Goal: Task Accomplishment & Management: Manage account settings

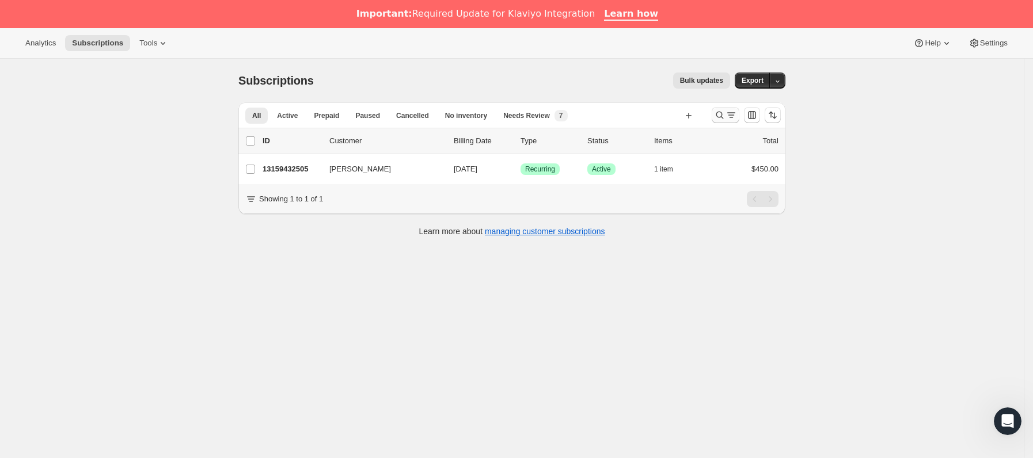
click at [738, 109] on button "Buscar y filtrar resultados" at bounding box center [725, 115] width 28 height 16
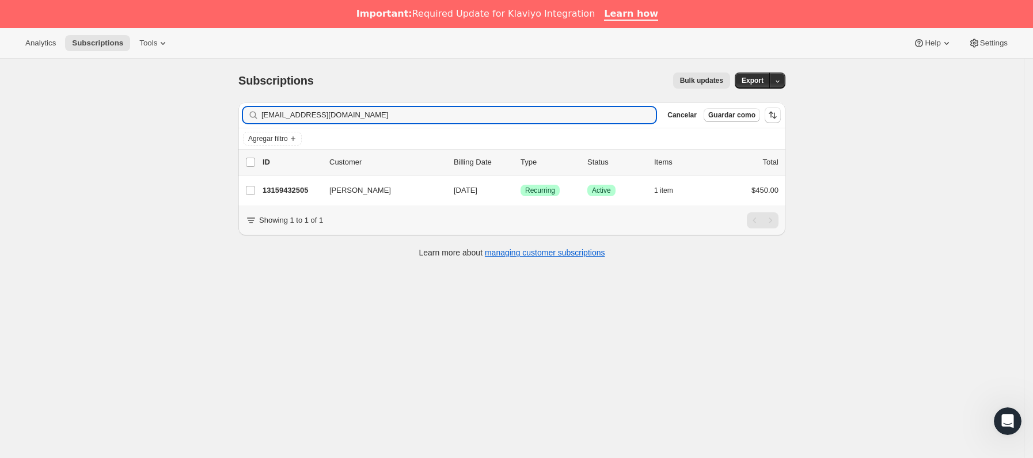
drag, startPoint x: 386, startPoint y: 115, endPoint x: 7, endPoint y: 132, distance: 379.1
click at [7, 132] on div "Subscriptions. Esta página está lista Subscriptions Bulk updates Más acciones B…" at bounding box center [511, 288] width 1023 height 458
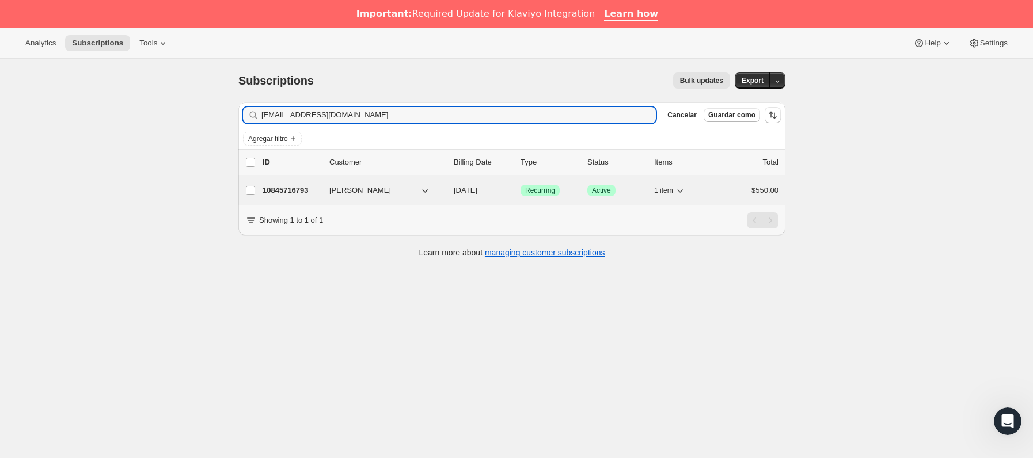
type input "[EMAIL_ADDRESS][DOMAIN_NAME]"
click at [325, 192] on div "10845716793 [PERSON_NAME] [DATE] Logrado Recurring Logrado Active 1 item $550.00" at bounding box center [520, 190] width 516 height 16
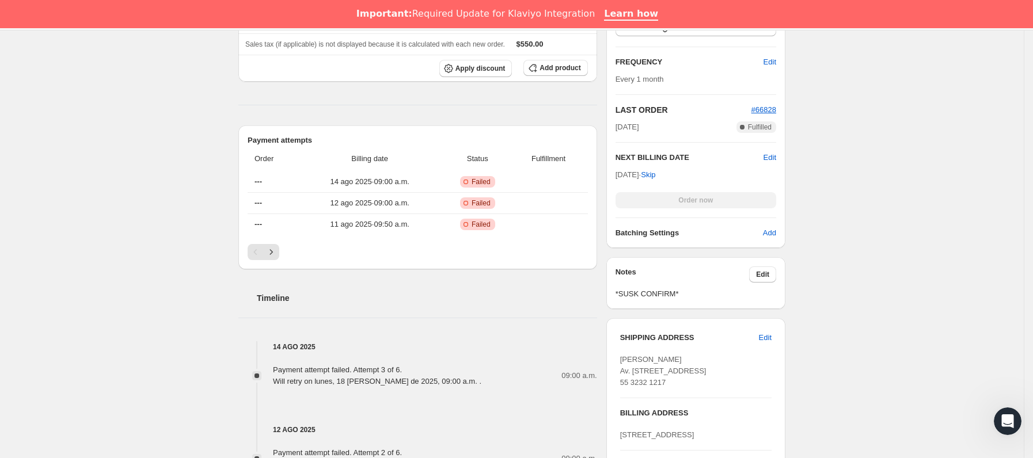
scroll to position [518, 0]
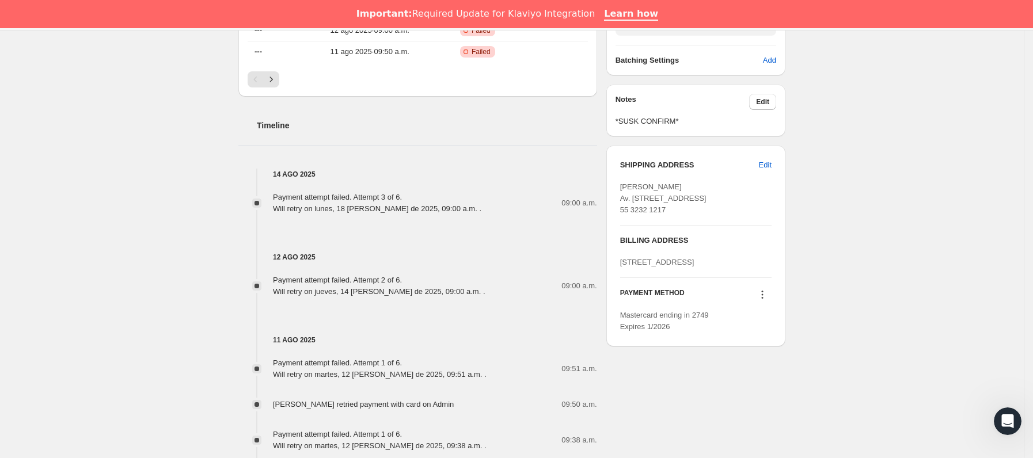
click at [764, 300] on icon at bounding box center [762, 295] width 12 height 12
click at [755, 387] on span "Send link to update card" at bounding box center [766, 387] width 81 height 9
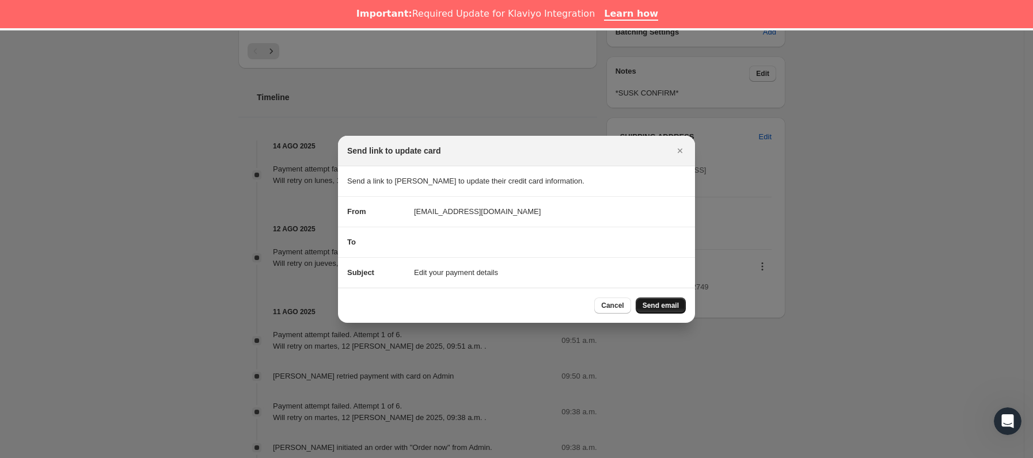
click at [653, 301] on span "Send email" at bounding box center [660, 305] width 36 height 9
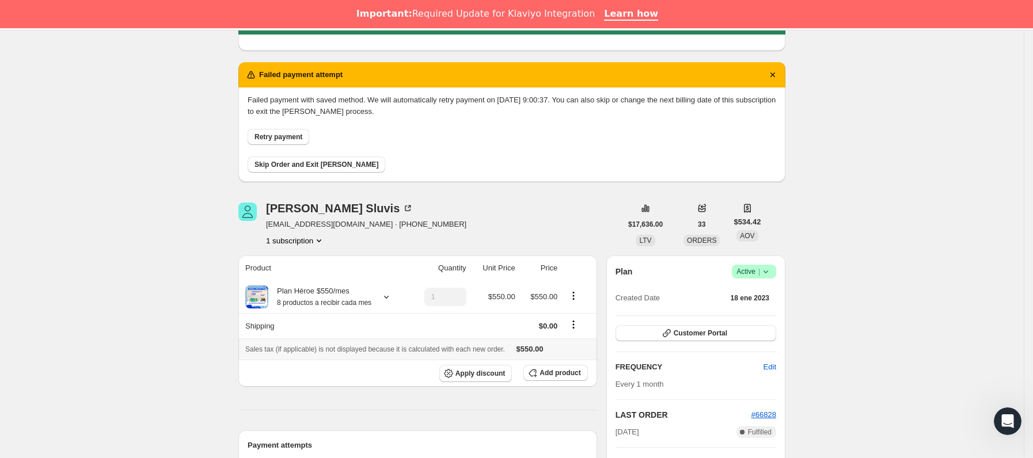
scroll to position [0, 0]
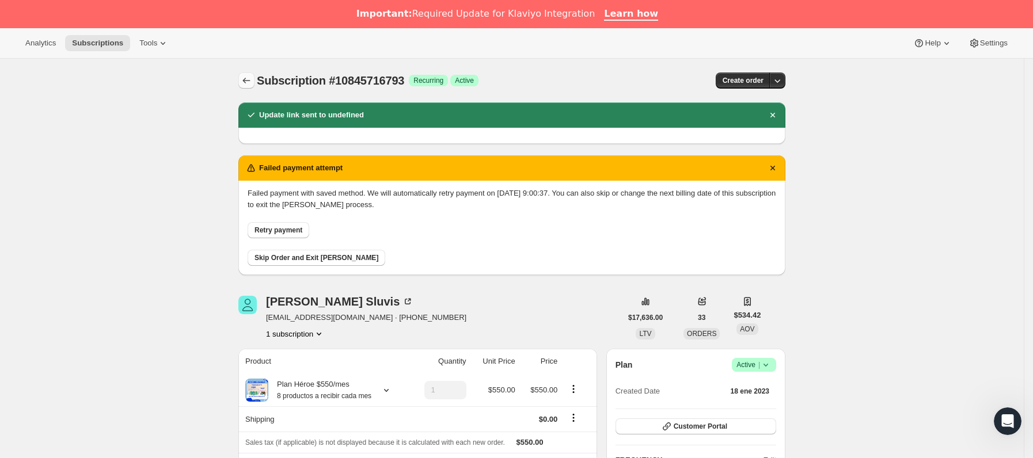
click at [242, 74] on button "Subscriptions" at bounding box center [246, 81] width 16 height 16
